Goal: Task Accomplishment & Management: Manage account settings

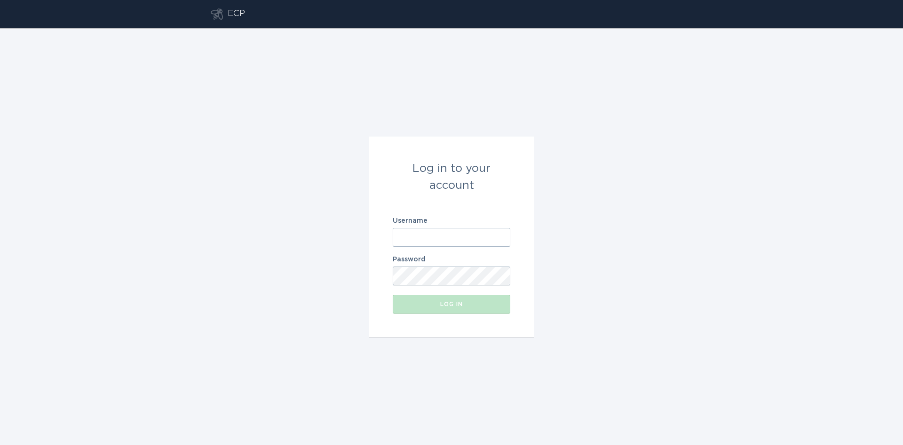
click at [457, 241] on input "Username" at bounding box center [452, 237] width 118 height 19
click at [0, 444] on com-1password-button at bounding box center [0, 445] width 0 height 0
type input "[EMAIL_ADDRESS][DOMAIN_NAME]"
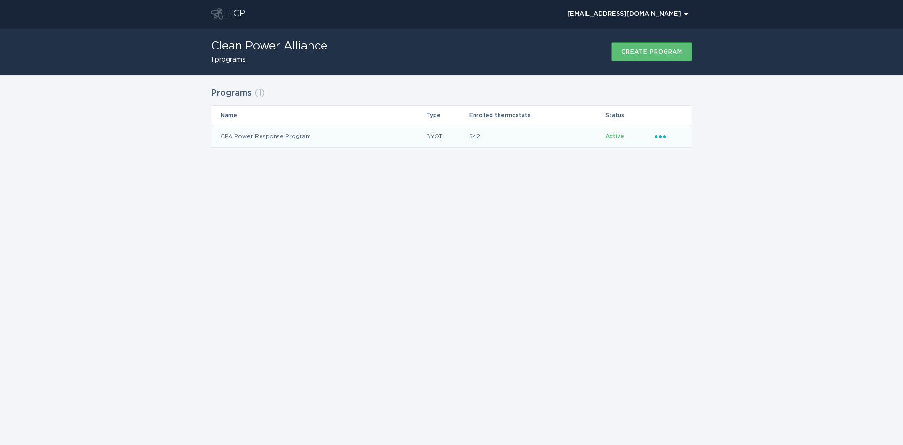
click at [666, 137] on icon "Popover menu" at bounding box center [660, 136] width 11 height 3
click at [682, 178] on div "Remove thermostat" at bounding box center [704, 174] width 98 height 22
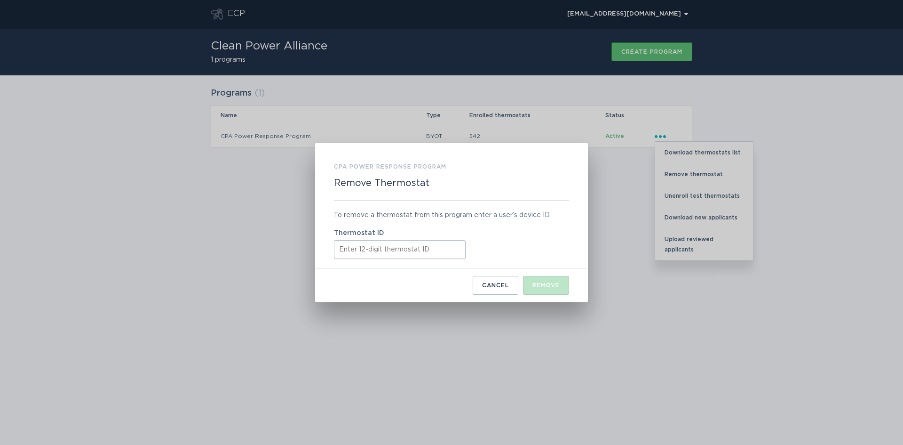
click at [379, 254] on input "Thermostat ID" at bounding box center [400, 249] width 132 height 19
paste input "511805447029"
type input "511805447029"
click at [553, 291] on button "Remove" at bounding box center [546, 285] width 46 height 19
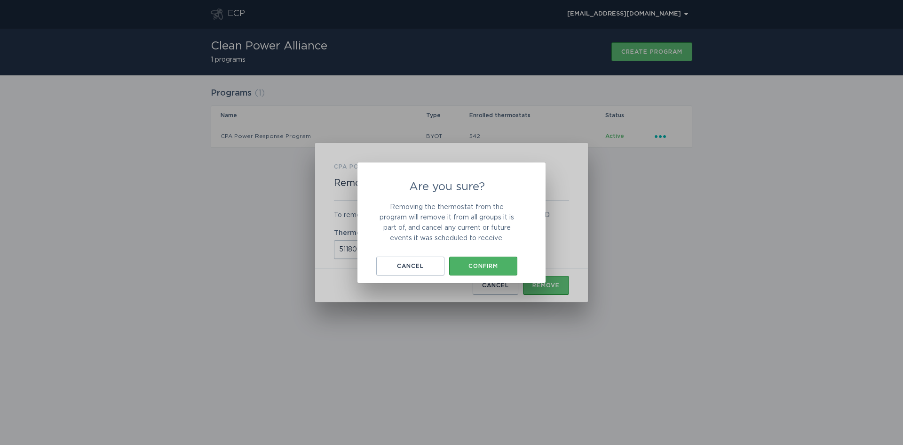
click at [496, 261] on button "Confirm" at bounding box center [483, 265] width 68 height 19
